Goal: Transaction & Acquisition: Purchase product/service

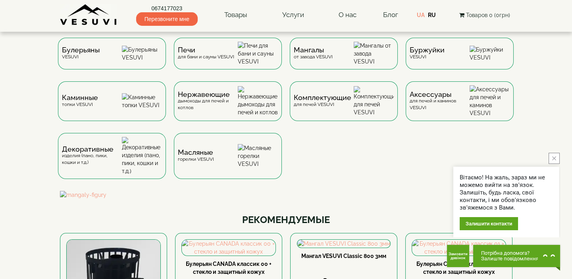
click at [556, 159] on button "close button" at bounding box center [553, 158] width 11 height 11
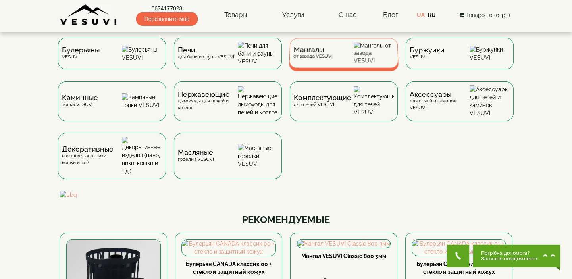
click at [337, 53] on div "Мангалы от завода VESUVI" at bounding box center [344, 53] width 110 height 30
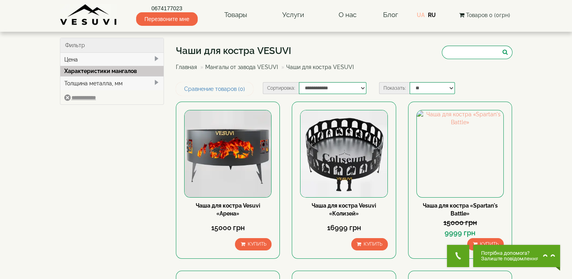
click at [421, 15] on link "UA" at bounding box center [421, 15] width 8 height 6
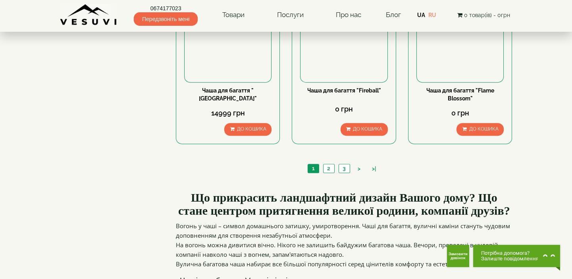
scroll to position [794, 0]
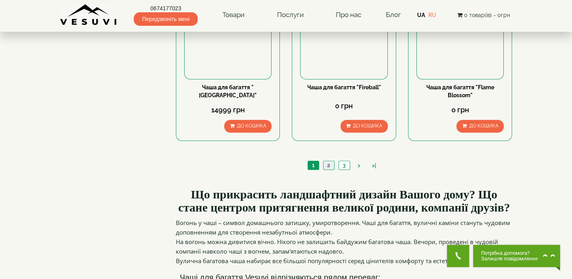
click at [329, 163] on link "2" at bounding box center [328, 165] width 11 height 8
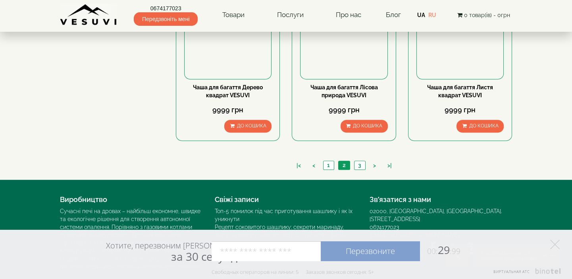
scroll to position [831, 0]
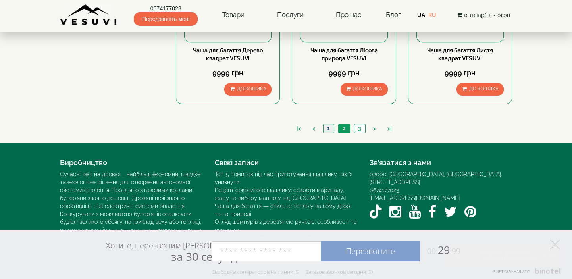
click at [329, 127] on link "1" at bounding box center [328, 128] width 11 height 8
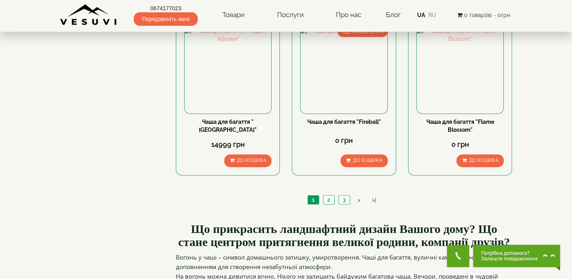
scroll to position [794, 0]
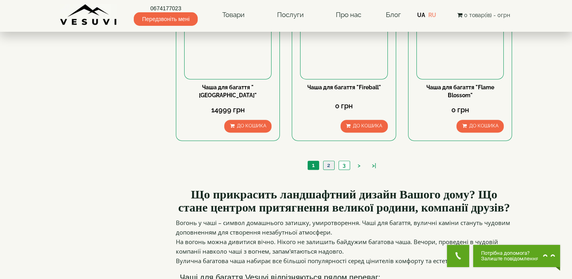
click at [328, 165] on link "2" at bounding box center [328, 165] width 11 height 8
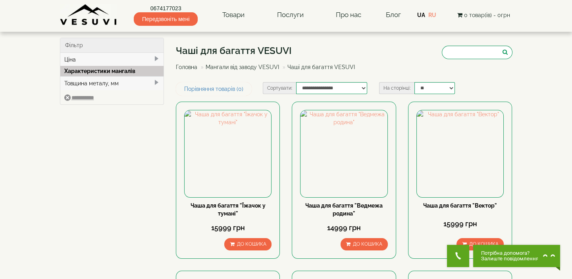
type input "*****"
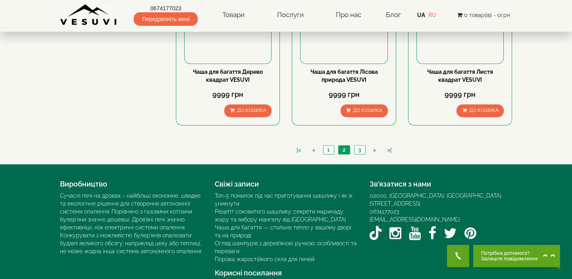
scroll to position [831, 0]
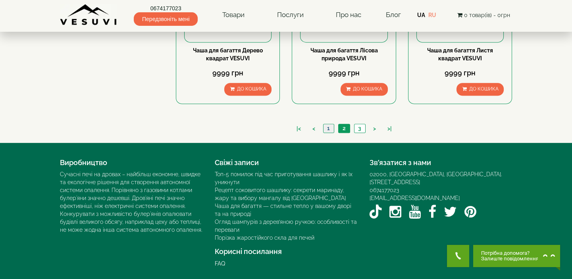
click at [329, 127] on link "1" at bounding box center [328, 128] width 11 height 8
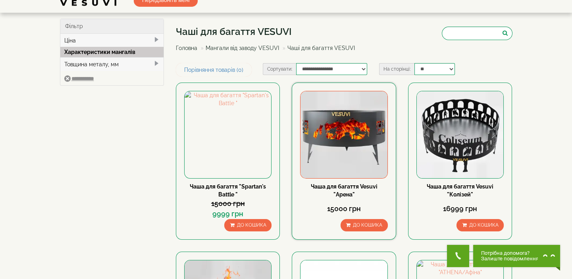
scroll to position [36, 0]
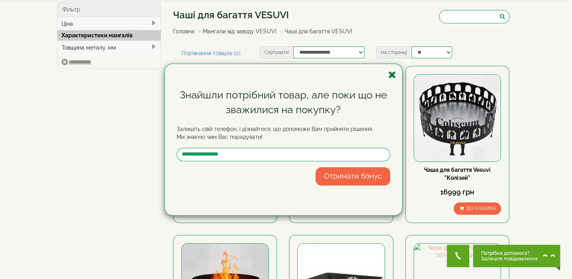
click at [392, 73] on icon "button" at bounding box center [392, 75] width 8 height 10
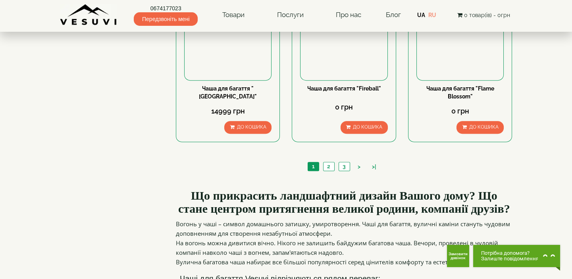
scroll to position [758, 0]
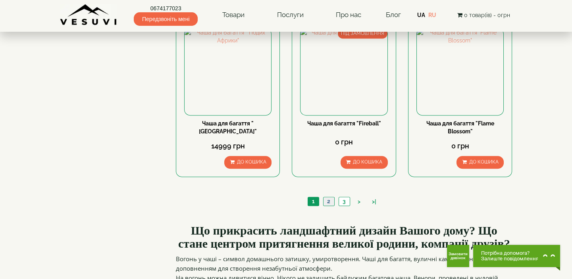
click at [331, 202] on link "2" at bounding box center [328, 201] width 11 height 8
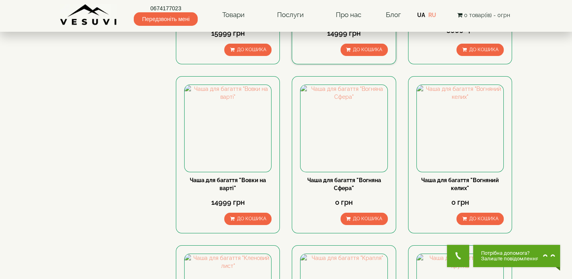
scroll to position [180, 0]
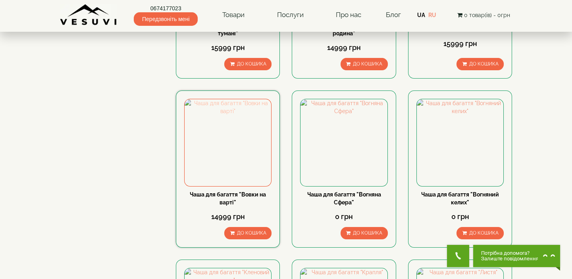
click at [231, 175] on img at bounding box center [228, 142] width 87 height 87
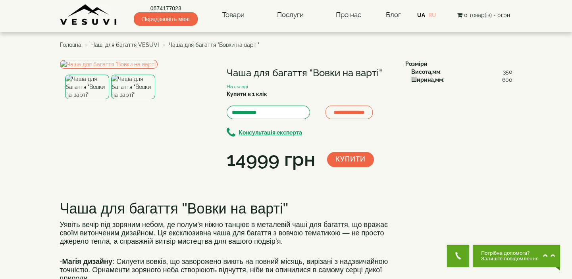
click at [435, 12] on link "RU" at bounding box center [432, 15] width 8 height 6
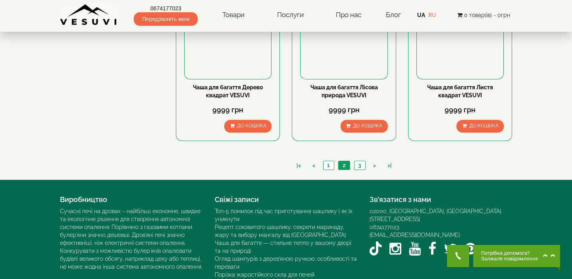
scroll to position [831, 0]
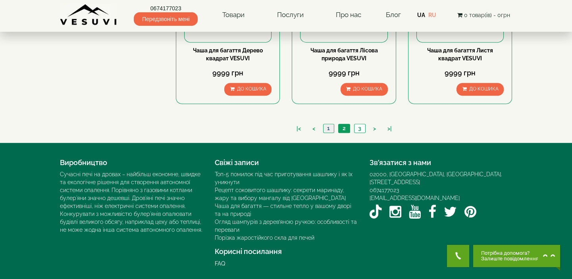
click at [328, 127] on link "1" at bounding box center [328, 128] width 11 height 8
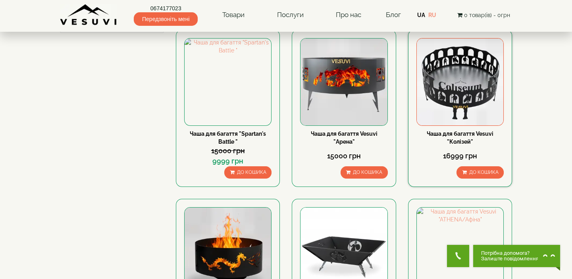
scroll to position [36, 0]
